Goal: Transaction & Acquisition: Purchase product/service

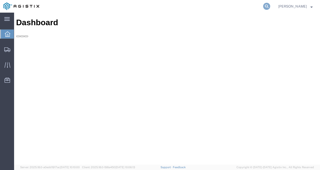
click at [270, 7] on icon at bounding box center [266, 6] width 7 height 7
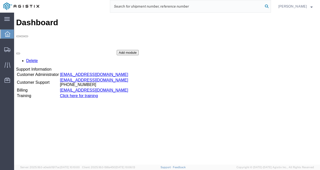
paste input "56731006"
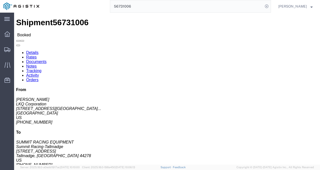
click div "Leg 1 - Truckload Vehicle 1: Standard Dry Van (53 Feet) Number of trucks: 1"
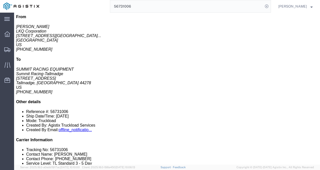
scroll to position [76, 0]
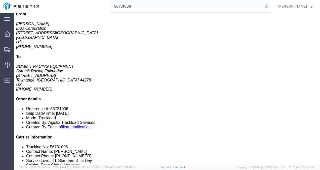
click div "14 Pallet(s) Standard (Not Stackable) Total weight: 7500.00 LBS ( dim ) Carton …"
click at [162, 8] on input "56731006" at bounding box center [186, 6] width 153 height 12
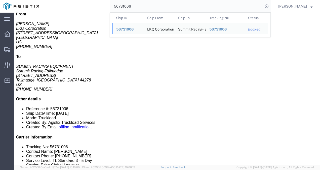
drag, startPoint x: 162, startPoint y: 8, endPoint x: 158, endPoint y: 8, distance: 4.5
click at [158, 8] on input "56731006" at bounding box center [186, 6] width 153 height 12
paste input "56729484"
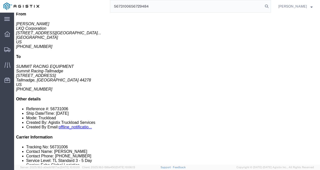
click at [158, 8] on input "5673100656729484" at bounding box center [186, 6] width 153 height 12
paste input "search"
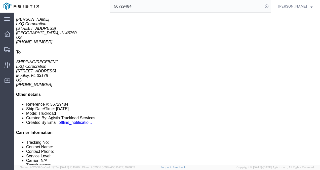
drag, startPoint x: 180, startPoint y: 107, endPoint x: 150, endPoint y: 105, distance: 29.5
click div "8 Pallet(s) Standard (Not Stackable) Total weight: 6501.00 LBS ( dim ) Carton c…"
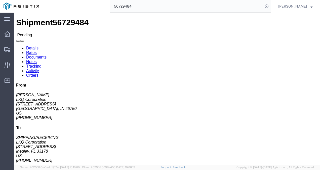
click div "Leg 1 - Truckload Vehicle 1: Standard Dry Van (53 Feet) Number of trucks: 1"
click span "56729484"
copy span "56729484"
click div "Pickup & Delivery Dates [DATE] 07:00 - [DATE] 17:00 [DATE] 08:30 - [DATE] 09:30…"
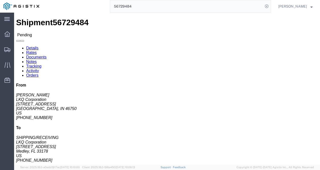
click div "Package Information Total shipment is made up of 8 packages containing 8 pieces…"
click div "Leg 1 - Truckload Vehicle 1: Standard Dry Van (53 Feet) Number of trucks: 1"
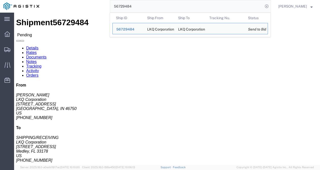
click at [149, 1] on input "56729484" at bounding box center [186, 6] width 153 height 12
paste input "2"
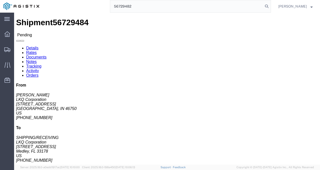
type input "56729482"
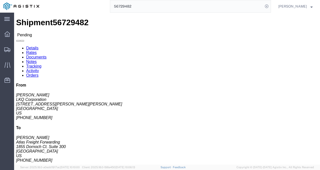
click div "Leg 1 - Truckload Vehicle 1: Standard Dry Van (53 Feet) Number of trucks: 1"
click button "Enter / Modify Bid"
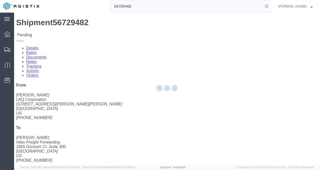
select select "4622"
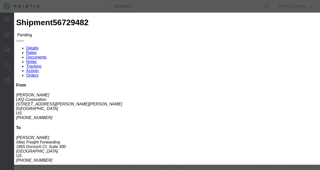
click link "ks_ga - Echo Global Logistics - TL Standard 3 - 5 Day"
drag, startPoint x: 238, startPoint y: 100, endPoint x: 208, endPoint y: 100, distance: 30.0
click div "Select 2 Day Service 3 Axle Winch Truck 3 to 5 Day Service 96L Domestic Flat Ra…"
type input "2325"
click button "Submit"
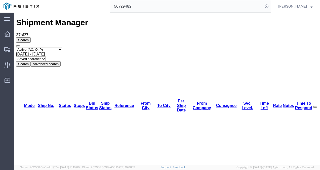
click at [146, 2] on input "56729482" at bounding box center [186, 6] width 153 height 12
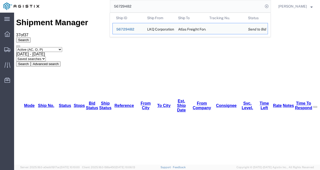
paste input "4"
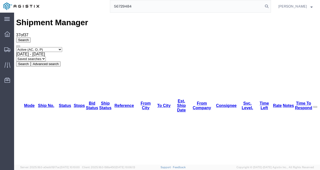
type input "56729484"
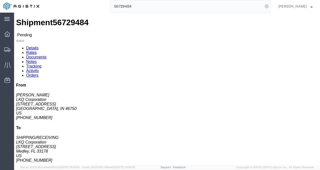
drag, startPoint x: 110, startPoint y: 83, endPoint x: 114, endPoint y: 85, distance: 4.7
click div "Shipment Detail Ship From LKQ Corporation ([PERSON_NAME]) [GEOGRAPHIC_DATA][STR…"
click button "Enter / Modify Bid"
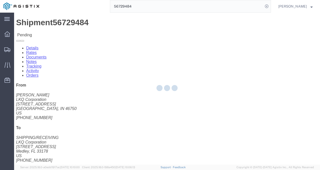
select select "4622"
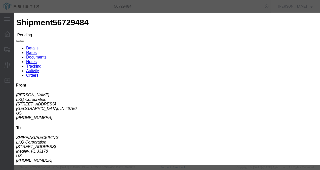
click link "ks_ga - Echo Global Logistics - TL Standard 3 - 5 Day"
drag, startPoint x: 259, startPoint y: 101, endPoint x: 189, endPoint y: 101, distance: 69.7
click div "Select 2 Day Service 3 Axle Winch Truck 3 to 5 Day Service 96L Domestic Flat Ra…"
type input "220"
type input "2"
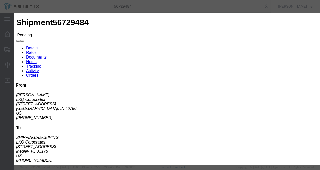
type input "2200"
click button "Submit"
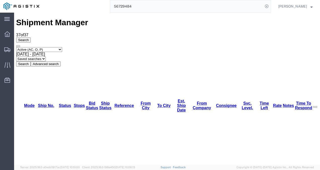
click at [157, 5] on input "56729484" at bounding box center [186, 6] width 153 height 12
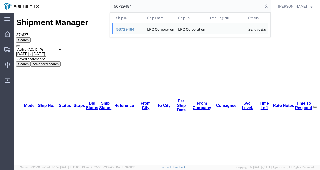
click at [157, 5] on input "56729484" at bounding box center [186, 6] width 153 height 12
paste input "91"
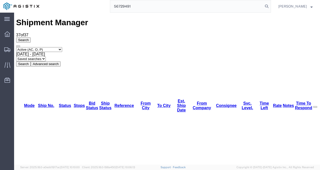
type input "56729491"
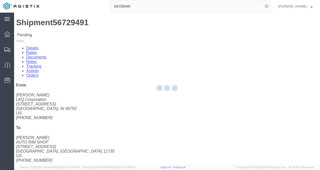
click at [153, 95] on div at bounding box center [167, 89] width 306 height 152
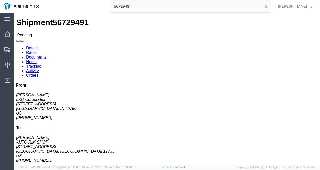
click button "Enter / Modify Bid"
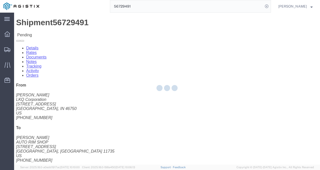
select select "4622"
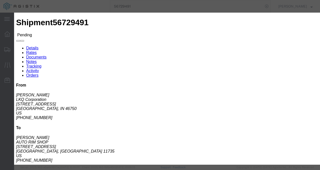
click link "ks_ga - Echo Global Logistics - TL Standard 3 - 5 Day"
drag, startPoint x: 190, startPoint y: 76, endPoint x: 166, endPoint y: 75, distance: 23.7
click div "Select 2 Day Service 3 Axle Winch Truck 3 to 5 Day Service 96L Domestic Flat Ra…"
type input "1900"
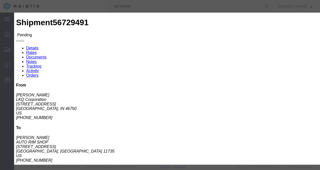
click button "Submit"
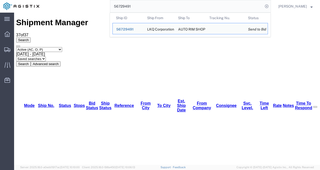
click at [182, 3] on input "56729491" at bounding box center [186, 6] width 153 height 12
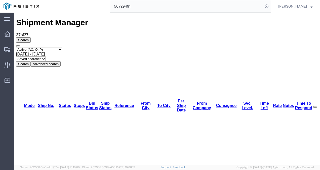
click at [171, 2] on input "56729491" at bounding box center [186, 6] width 153 height 12
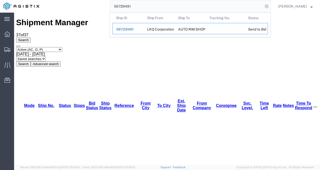
click at [131, 28] on span "56729491" at bounding box center [124, 29] width 17 height 4
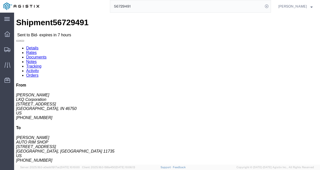
drag, startPoint x: 114, startPoint y: 68, endPoint x: 94, endPoint y: 60, distance: 21.7
click address "AUTO RIM SHOP ([GEOGRAPHIC_DATA]) [STREET_ADDRESS] [PHONE_NUMBER]"
click span "56729491"
copy span "56729491"
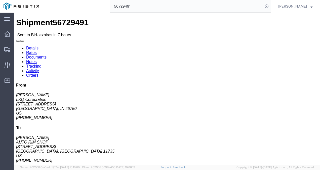
click div "Ship From LKQ Corporation ([PERSON_NAME]) 3238 [STREET_ADDRESS] [PHONE_NUMBER] …"
drag, startPoint x: 170, startPoint y: 83, endPoint x: 171, endPoint y: 88, distance: 5.1
click div "Shipment Detail Ship From LKQ Corporation ([PERSON_NAME]) 3238 [STREET_ADDRESS]…"
drag, startPoint x: 178, startPoint y: 75, endPoint x: 159, endPoint y: 150, distance: 76.9
click div "Ship From LKQ Corporation ([PERSON_NAME]) 3238 [STREET_ADDRESS] [PHONE_NUMBER] …"
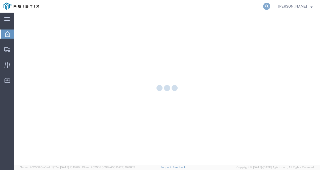
click at [270, 6] on icon at bounding box center [266, 6] width 7 height 7
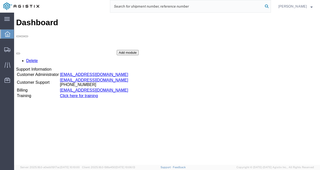
paste input "56729484"
type input "56729484"
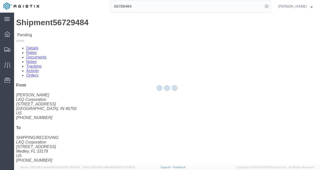
click at [189, 92] on div at bounding box center [167, 89] width 306 height 152
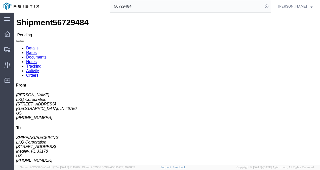
drag, startPoint x: 124, startPoint y: 96, endPoint x: 121, endPoint y: 99, distance: 5.0
click div "Leg 1 - Truckload Vehicle 1: Standard Dry Van (53 Feet) Number of trucks: 1"
click button "Enter / Modify Bid"
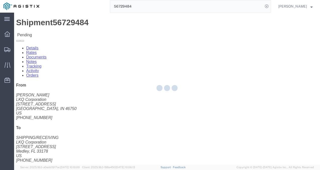
select select "4622"
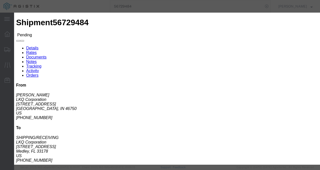
click link "ks_ga - Echo Global Logistics - TL Standard 3 - 5 Day"
drag, startPoint x: 264, startPoint y: 101, endPoint x: 183, endPoint y: 102, distance: 81.1
click div "Select 2 Day Service 3 Axle Winch Truck 3 to 5 Day Service 96L Domestic Flat Ra…"
type input "2000"
click button "Submit"
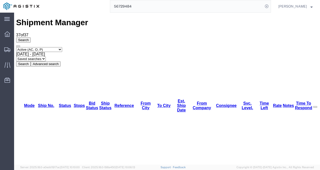
click at [174, 7] on input "56729484" at bounding box center [186, 6] width 153 height 12
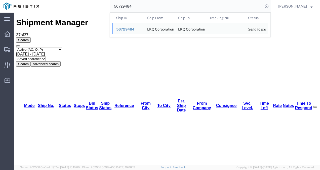
click at [174, 7] on input "56729484" at bounding box center [186, 6] width 153 height 12
paste input "91"
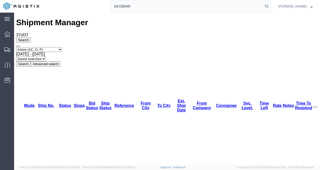
type input "56729491"
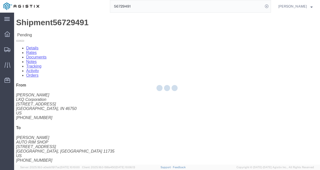
click at [157, 80] on div at bounding box center [167, 89] width 306 height 152
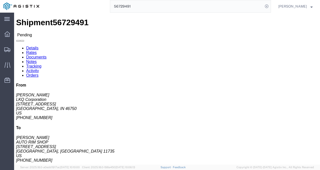
click button "Enter / Modify Bid"
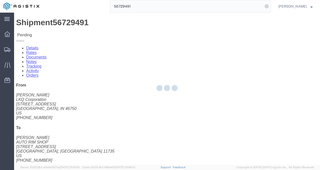
select select "4622"
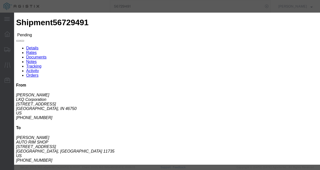
click link "ks_ga - Echo Global Logistics - TL Standard 3 - 5 Day"
drag, startPoint x: 261, startPoint y: 80, endPoint x: 185, endPoint y: 75, distance: 76.2
click div "Select 2 Day Service 3 Axle Winch Truck 3 to 5 Day Service 96L Domestic Flat Ra…"
type input "1700"
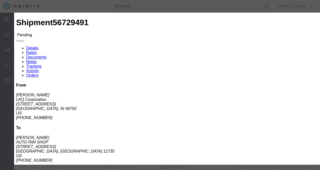
click button "Submit"
